Goal: Task Accomplishment & Management: Complete application form

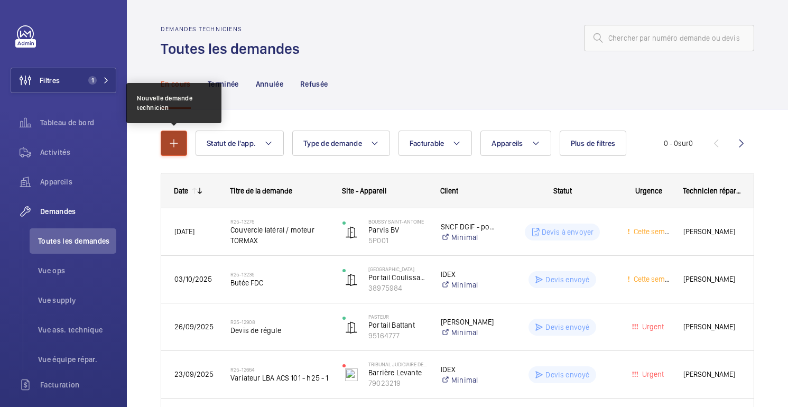
click at [181, 149] on button "button" at bounding box center [174, 143] width 26 height 25
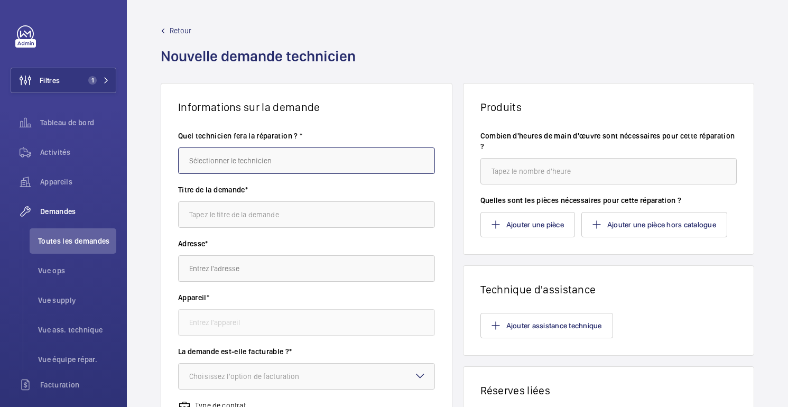
click at [250, 164] on input "text" at bounding box center [306, 161] width 257 height 26
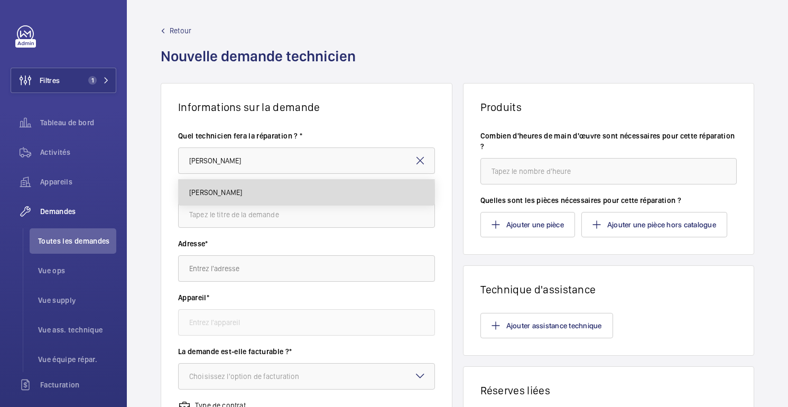
click at [222, 198] on mat-option "[PERSON_NAME]" at bounding box center [307, 192] width 256 height 25
type input "[PERSON_NAME]"
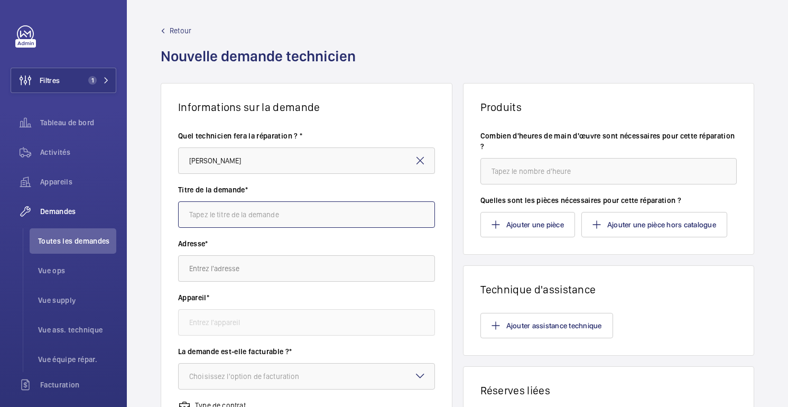
click at [222, 210] on input "text" at bounding box center [306, 214] width 257 height 26
type input "P"
drag, startPoint x: 256, startPoint y: 217, endPoint x: 229, endPoint y: 217, distance: 27.5
click at [229, 217] on input "SAS Curvé Manusa" at bounding box center [306, 214] width 257 height 26
type input "SAS Curvé MANUSA"
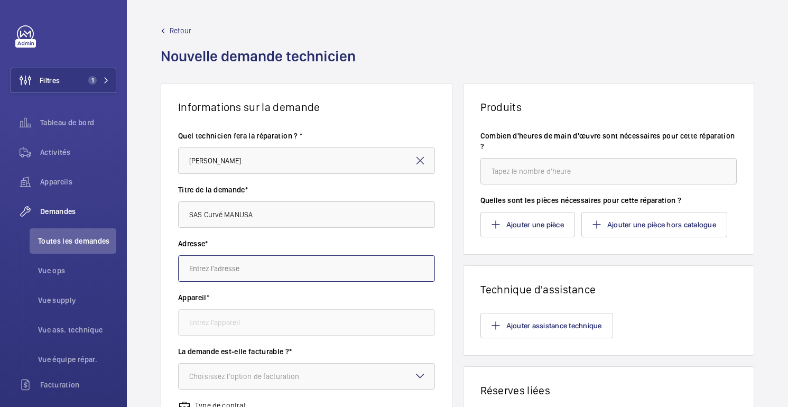
click at [235, 266] on input "text" at bounding box center [306, 268] width 257 height 26
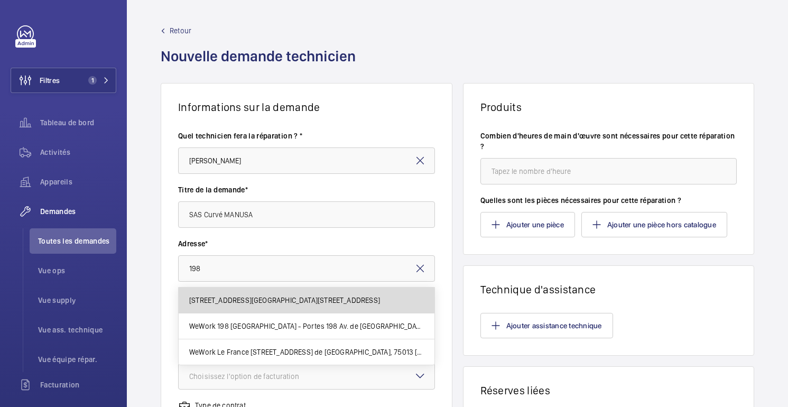
click at [225, 304] on font "[STREET_ADDRESS][GEOGRAPHIC_DATA][STREET_ADDRESS]" at bounding box center [284, 300] width 191 height 8
type input "[STREET_ADDRESS][GEOGRAPHIC_DATA][STREET_ADDRESS]"
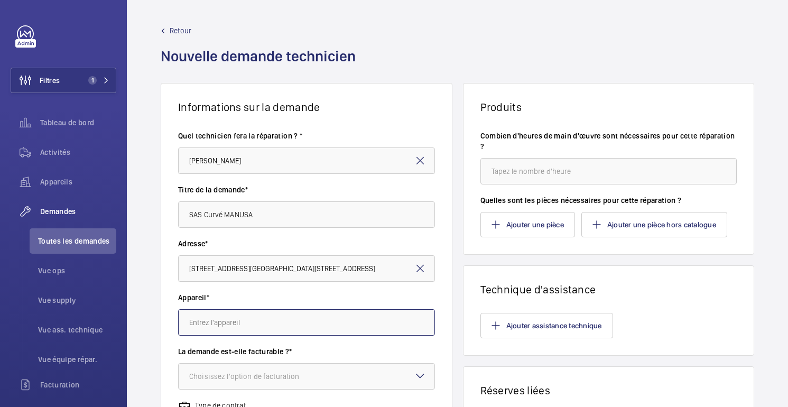
click at [243, 322] on input "text" at bounding box center [306, 322] width 257 height 26
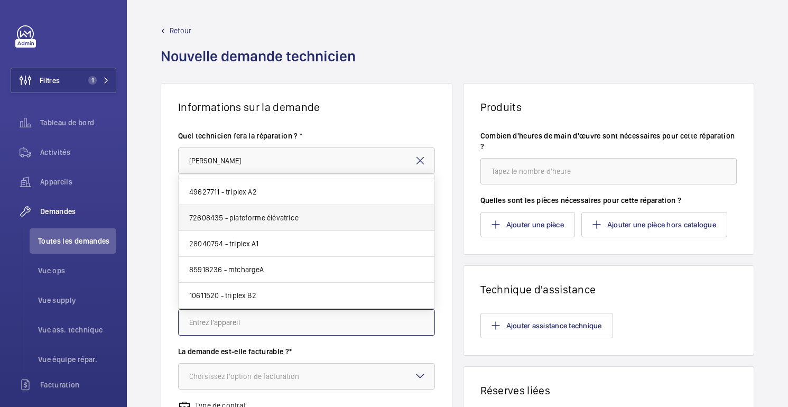
scroll to position [98, 0]
click at [413, 122] on wm-front-card-body "Quel technicien fera la réparation ? * [PERSON_NAME] Titre de la demande* SAS C…" at bounding box center [306, 379] width 291 height 531
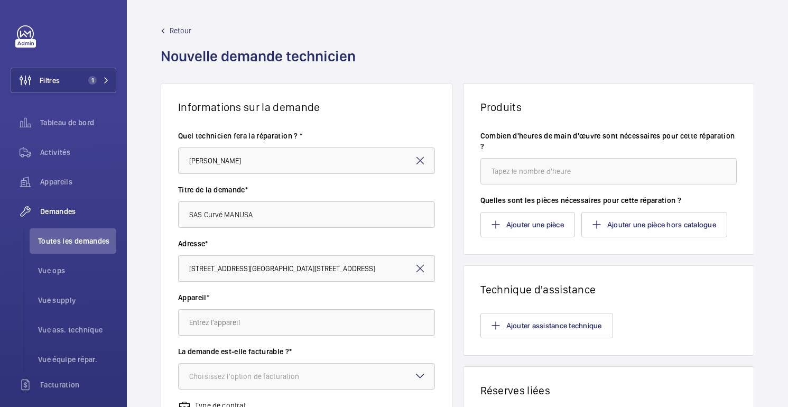
click at [425, 265] on mat-icon at bounding box center [420, 268] width 13 height 13
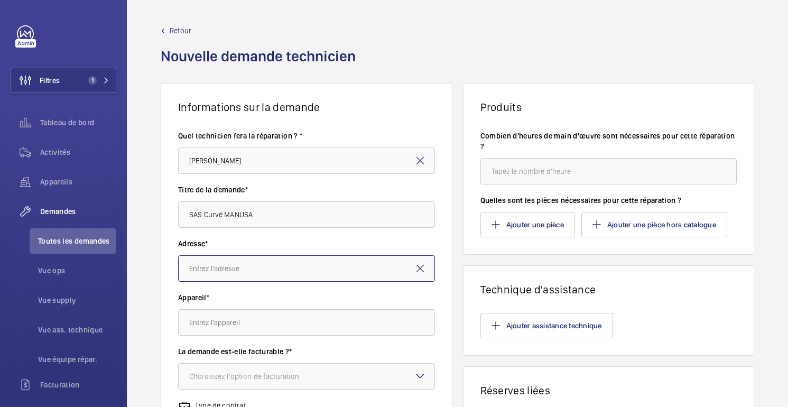
scroll to position [0, 0]
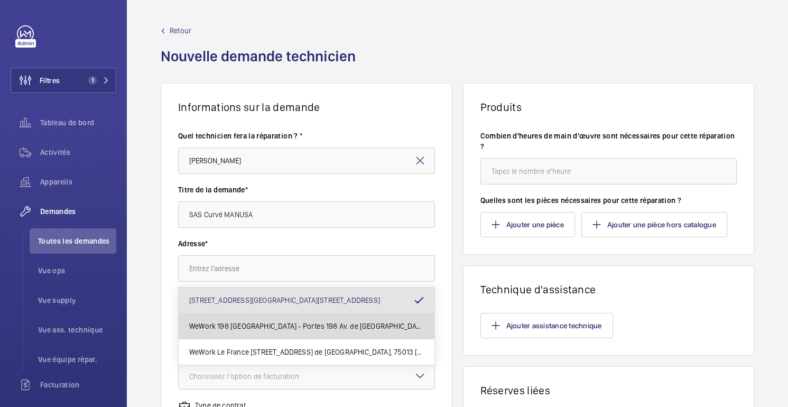
click at [303, 321] on span "WeWork 198 [GEOGRAPHIC_DATA] - Portes 198 Av. de [GEOGRAPHIC_DATA], 75013 [GEOG…" at bounding box center [306, 326] width 235 height 11
type input "WeWork 198 [GEOGRAPHIC_DATA] - Portes 198 Av. de [GEOGRAPHIC_DATA], 75013 [GEOG…"
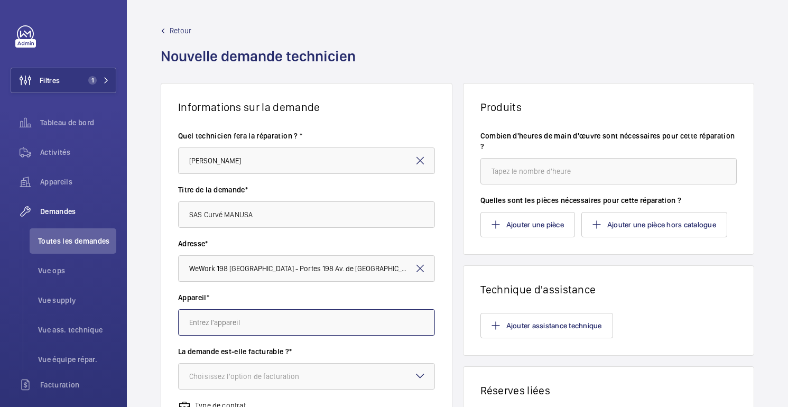
click at [301, 321] on input "text" at bounding box center [306, 322] width 257 height 26
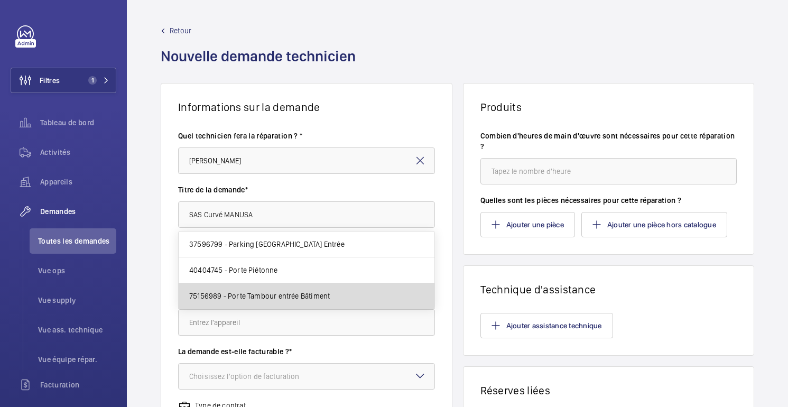
click at [288, 289] on mat-option "75156989 - Porte Tambour entrée Bâtiment" at bounding box center [307, 295] width 256 height 25
type input "75156989 - Porte Tambour entrée Bâtiment"
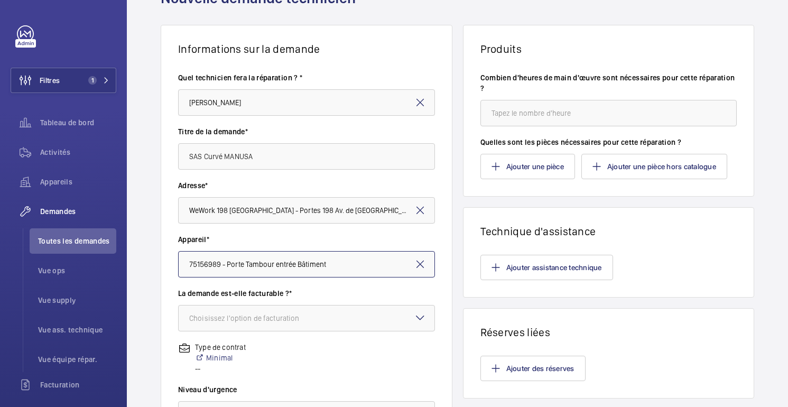
scroll to position [60, 0]
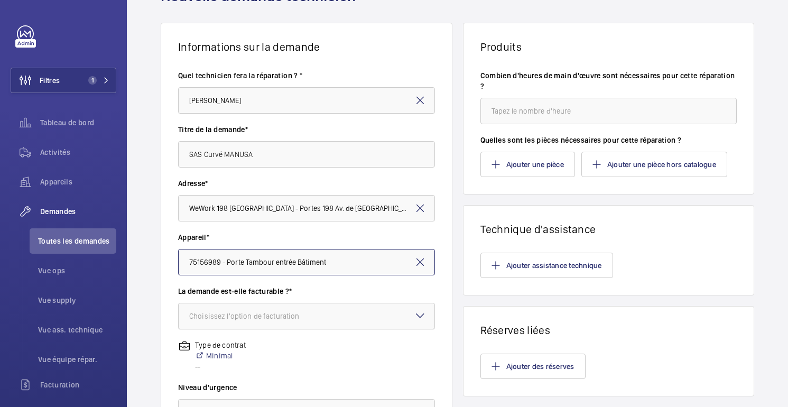
click at [273, 313] on font "Choisissez l'option de facturation" at bounding box center [244, 316] width 110 height 8
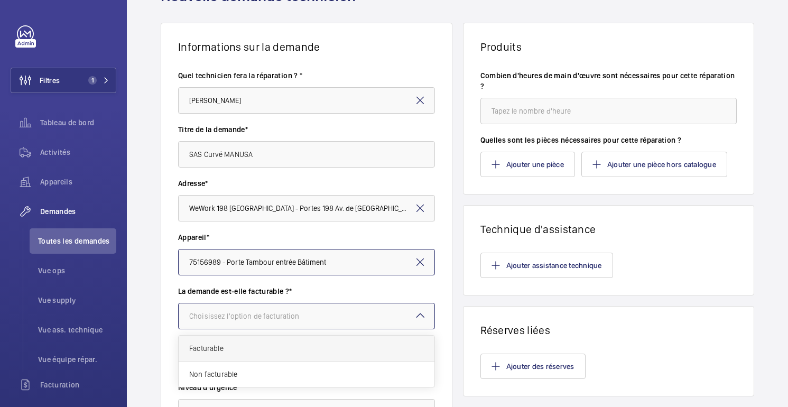
click at [231, 340] on div "Facturable" at bounding box center [307, 349] width 256 height 26
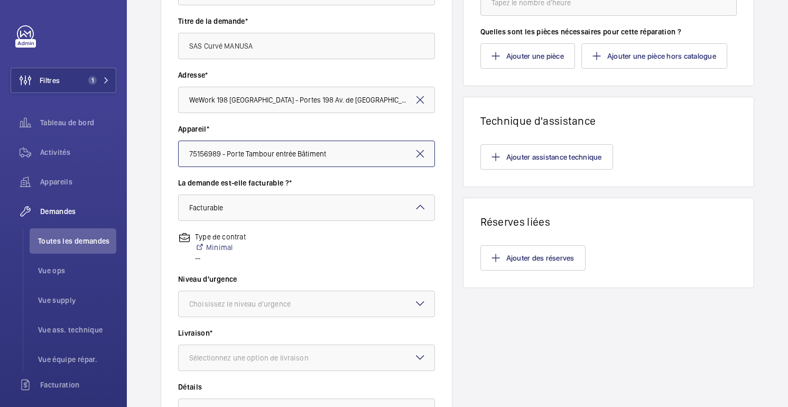
scroll to position [179, 0]
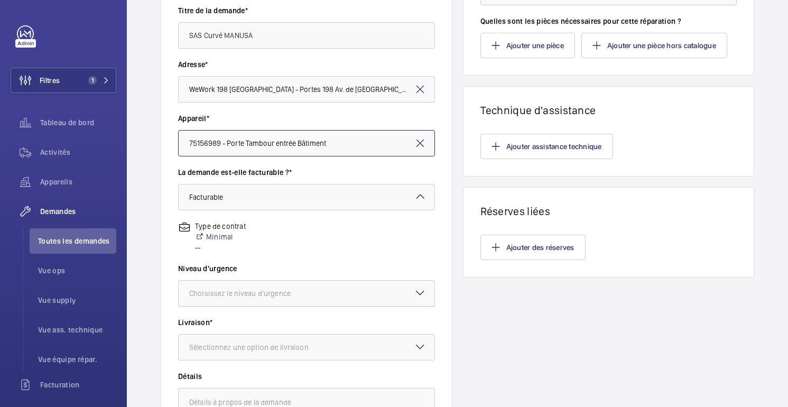
click at [269, 290] on font "Choisissez le niveau d'urgence" at bounding box center [240, 293] width 102 height 8
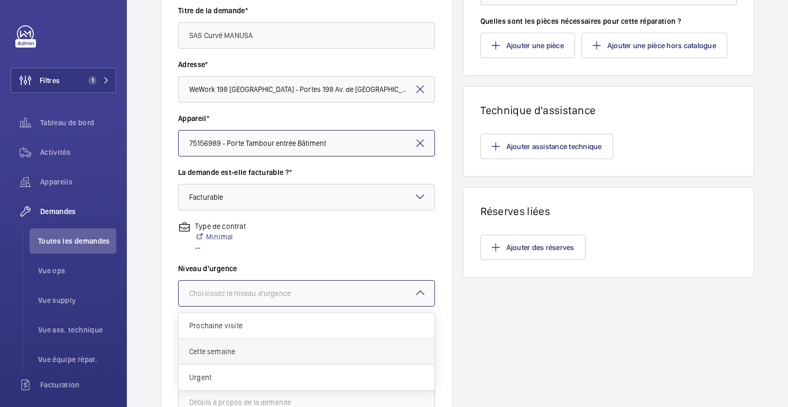
click at [226, 352] on span "Cette semaine" at bounding box center [306, 351] width 235 height 11
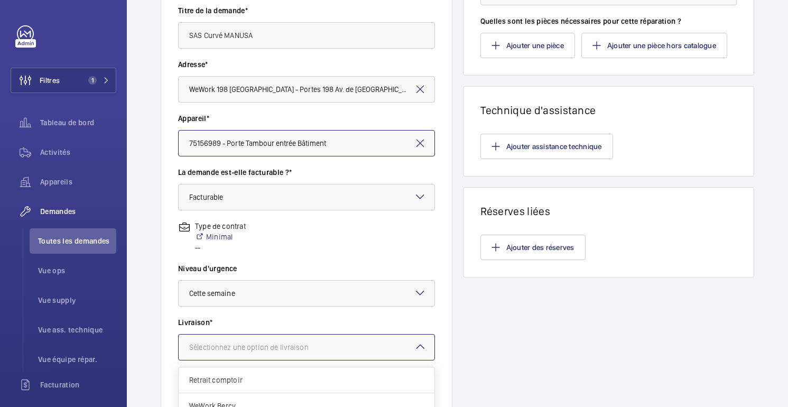
click at [241, 346] on font "Sélectionnez une option de livraison" at bounding box center [248, 347] width 119 height 8
click at [234, 375] on span "Retrait comptoir" at bounding box center [306, 380] width 235 height 11
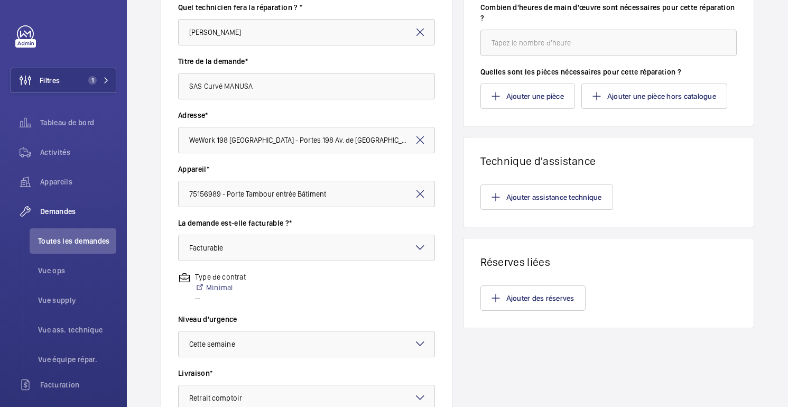
scroll to position [0, 0]
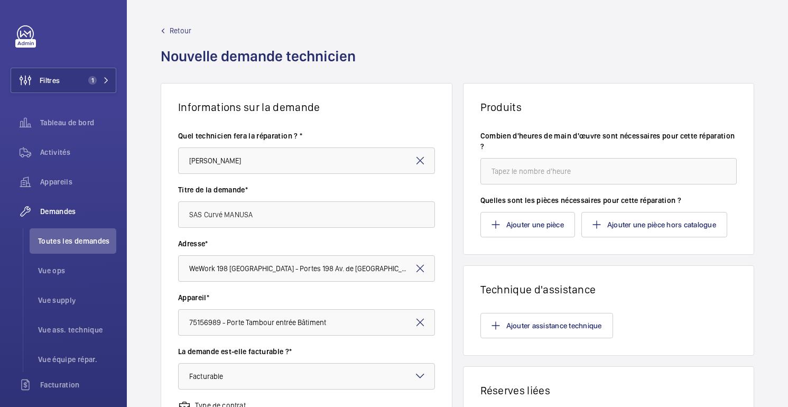
type textarea "Travaux Sous-traitant"
click at [506, 167] on input "number" at bounding box center [609, 171] width 257 height 26
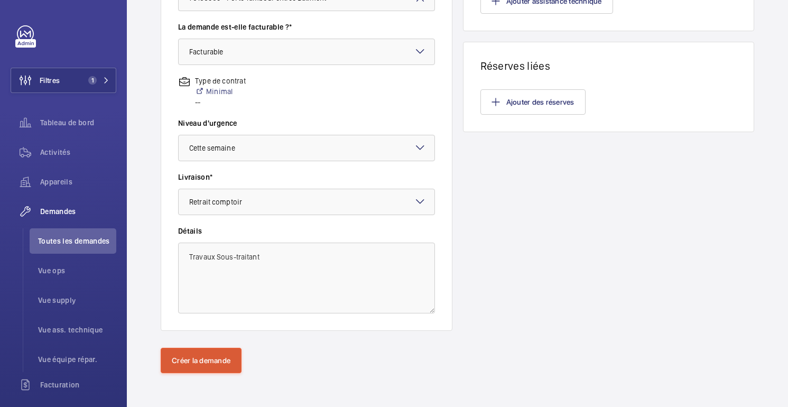
type input "1"
click at [198, 360] on font "Créer la demande" at bounding box center [201, 360] width 59 height 8
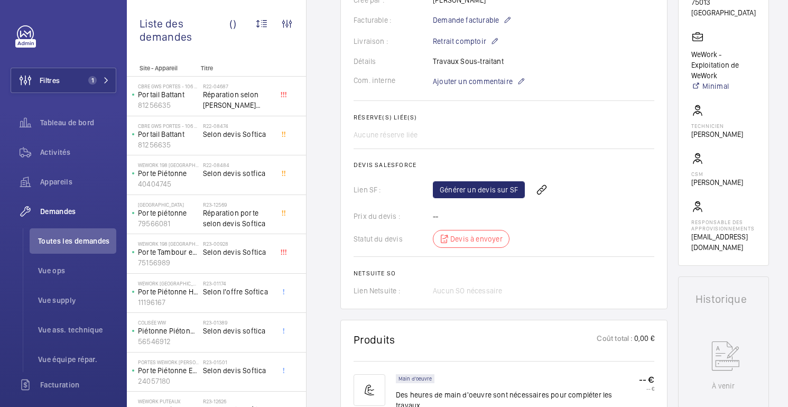
scroll to position [285, 0]
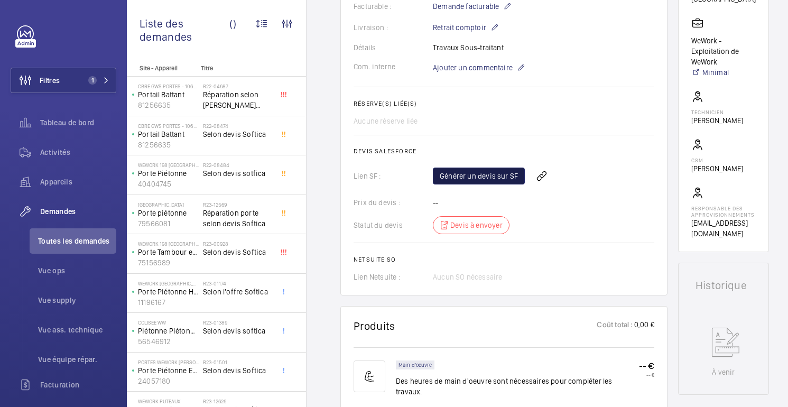
click at [486, 183] on link "Générer un devis sur SF" at bounding box center [479, 176] width 92 height 17
click at [559, 178] on span "Rafraichir la page" at bounding box center [565, 176] width 68 height 13
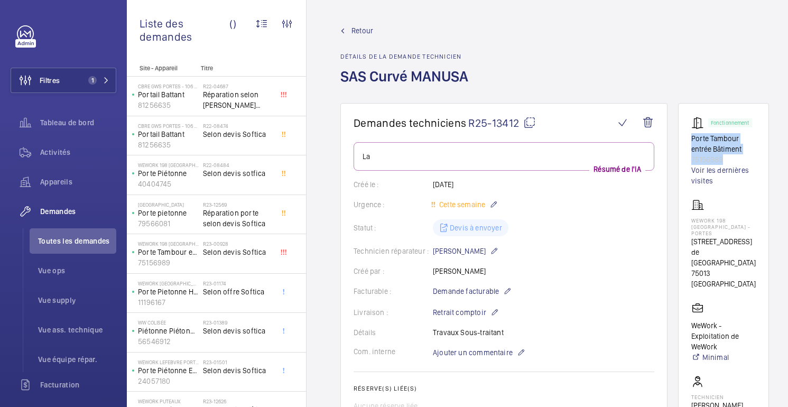
drag, startPoint x: 724, startPoint y: 158, endPoint x: 692, endPoint y: 141, distance: 36.4
click at [692, 141] on div "Fonctionnement Porte Tambour entrée Bâtiment 75156989 Voir les dernières visites" at bounding box center [724, 151] width 65 height 70
copy div "Porte Tambour entrée Bâtiment 75156989"
click at [703, 269] on font "75013 [GEOGRAPHIC_DATA]" at bounding box center [724, 278] width 65 height 19
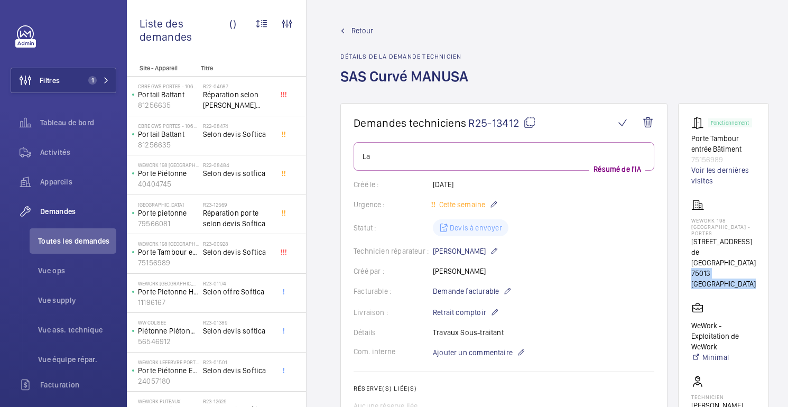
click at [703, 269] on font "75013 [GEOGRAPHIC_DATA]" at bounding box center [724, 278] width 65 height 19
copy wm-front-card-body "75013 [GEOGRAPHIC_DATA]"
